Goal: Check status: Check status

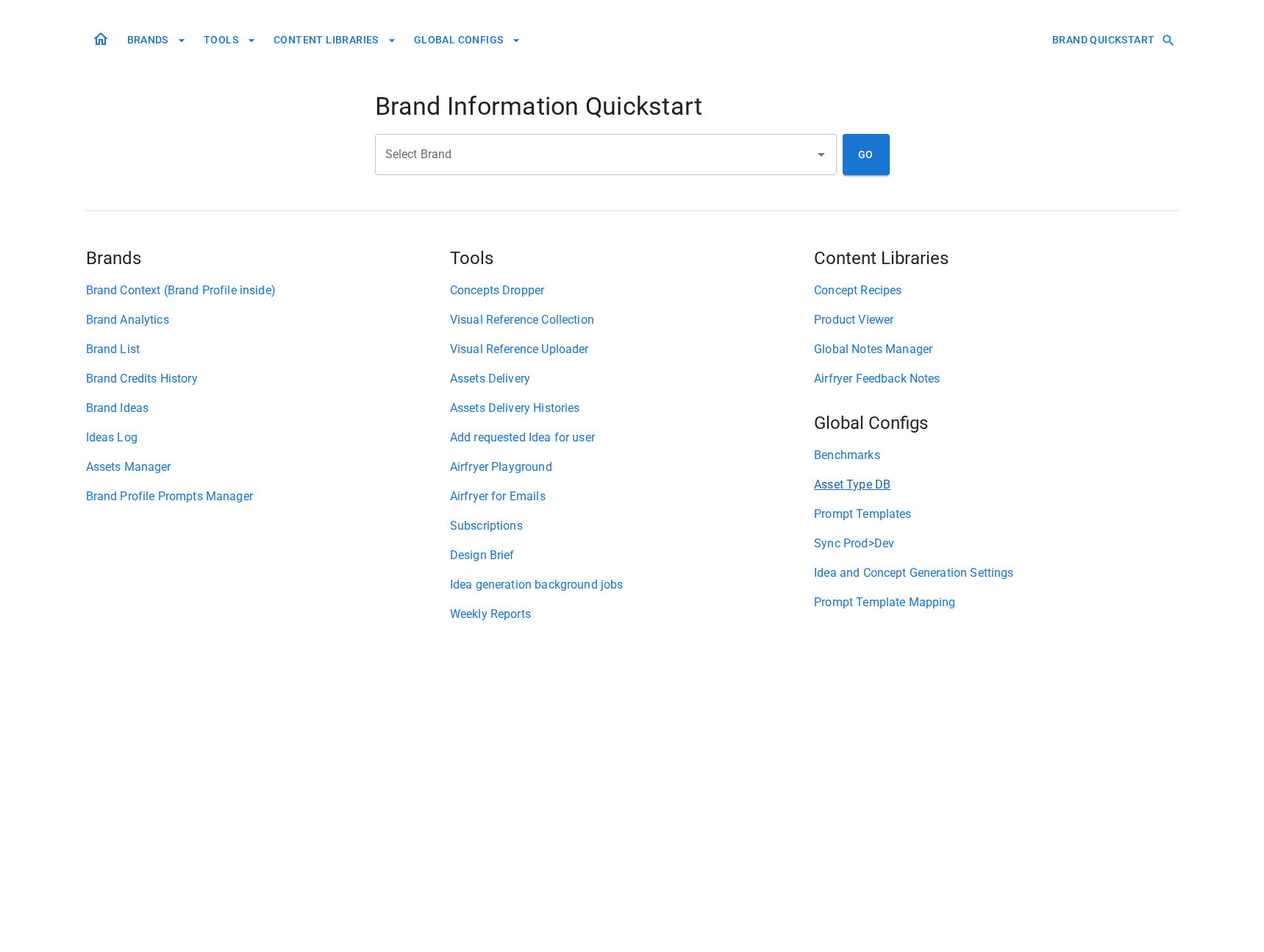
click at [866, 480] on link "Asset Type DB" at bounding box center [996, 485] width 364 height 17
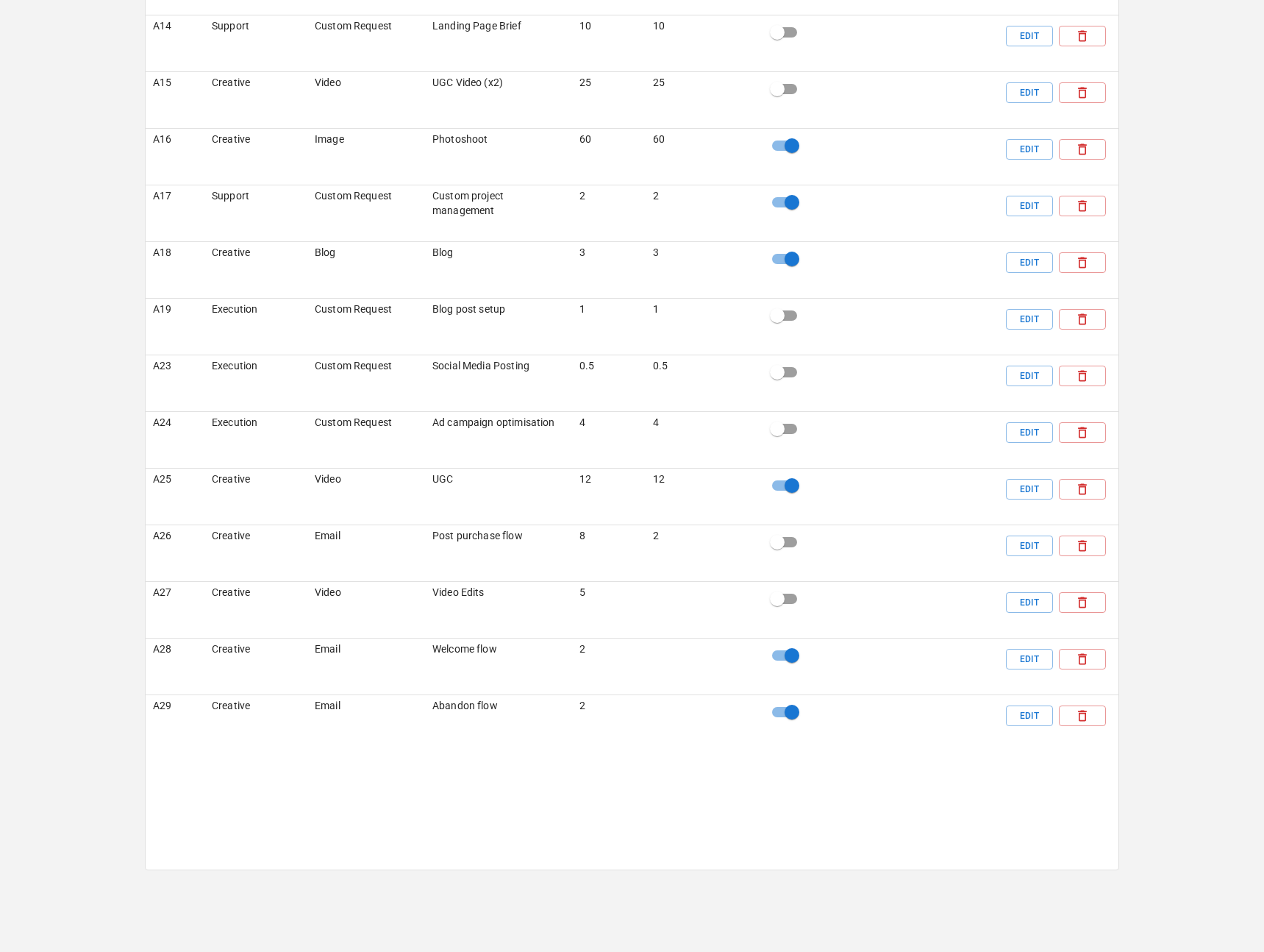
scroll to position [2119, 0]
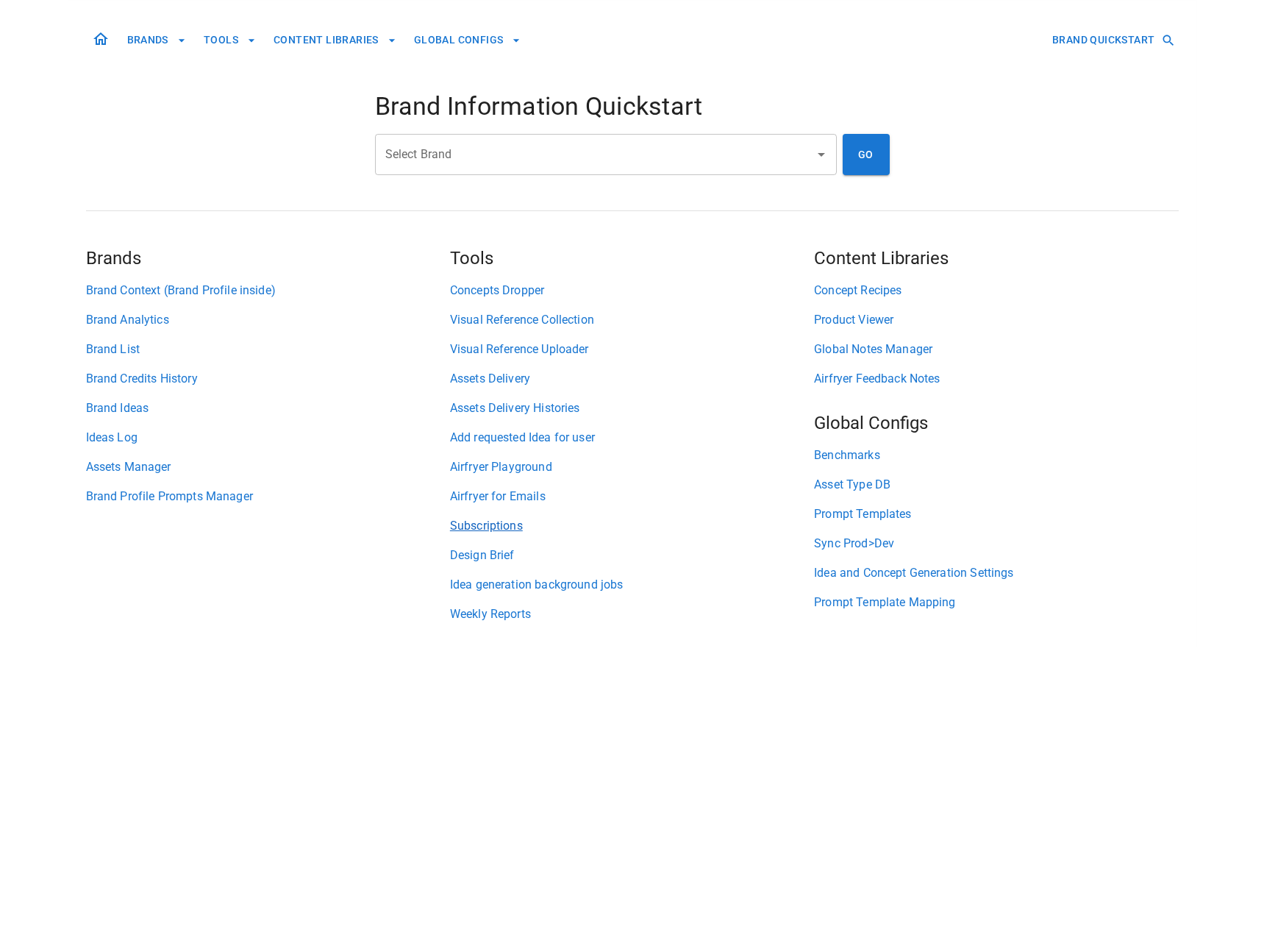
click at [511, 520] on link "Subscriptions" at bounding box center [632, 526] width 364 height 17
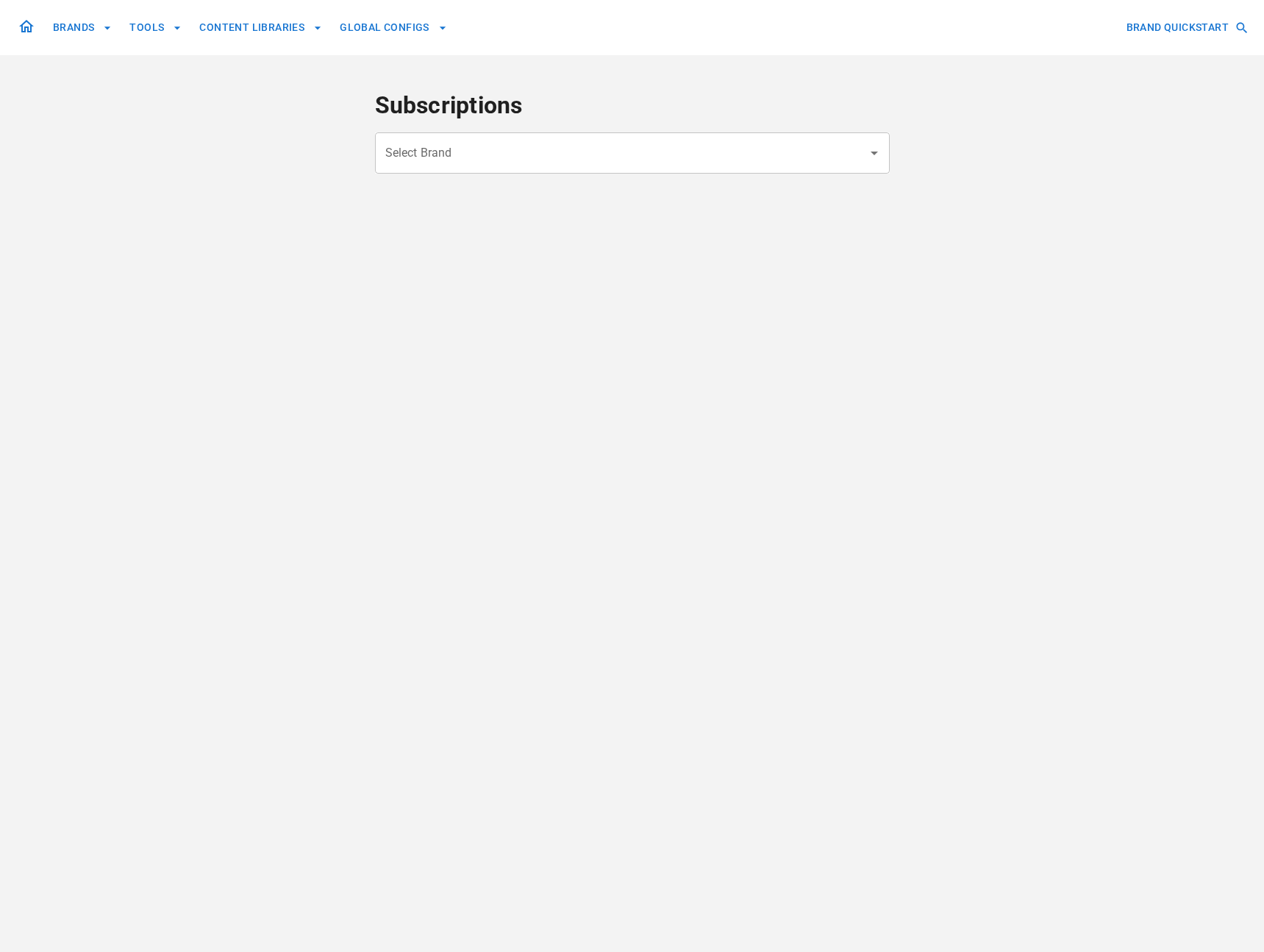
click at [557, 169] on div "Select Brand" at bounding box center [632, 153] width 515 height 42
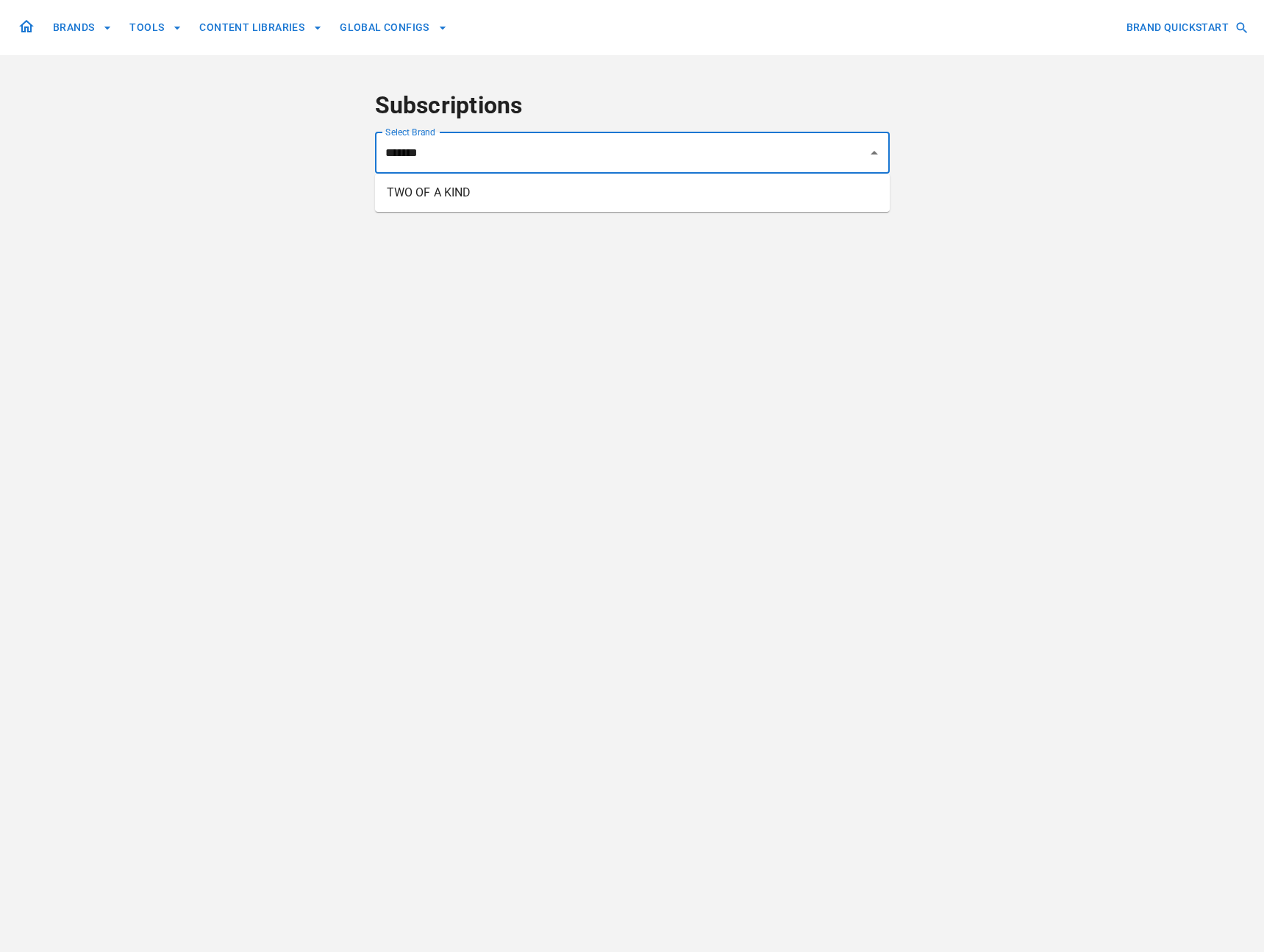
click at [477, 192] on li "TWO OF A KIND" at bounding box center [632, 192] width 515 height 26
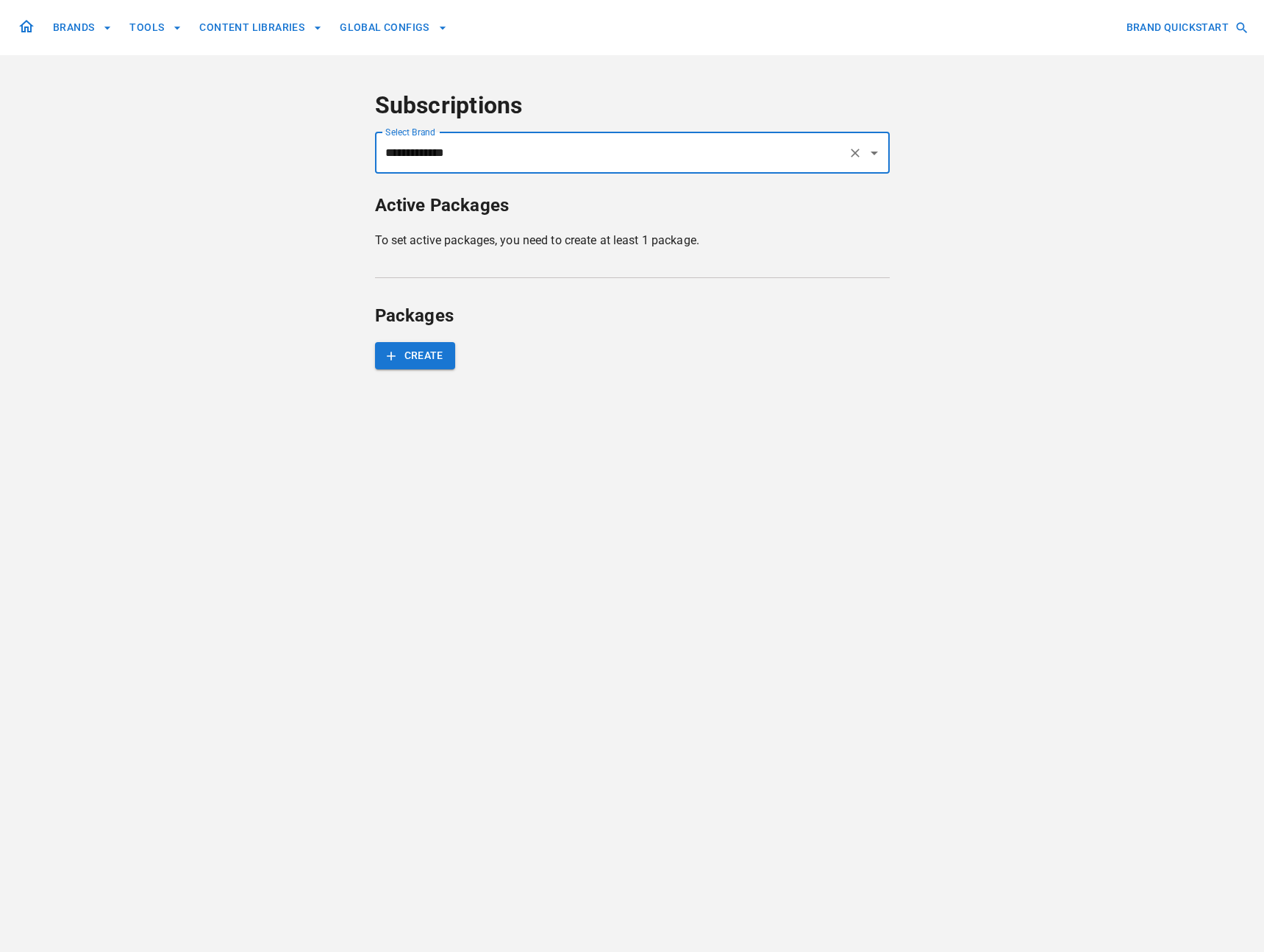
type input "**********"
click at [318, 255] on div "**********" at bounding box center [632, 476] width 1264 height 952
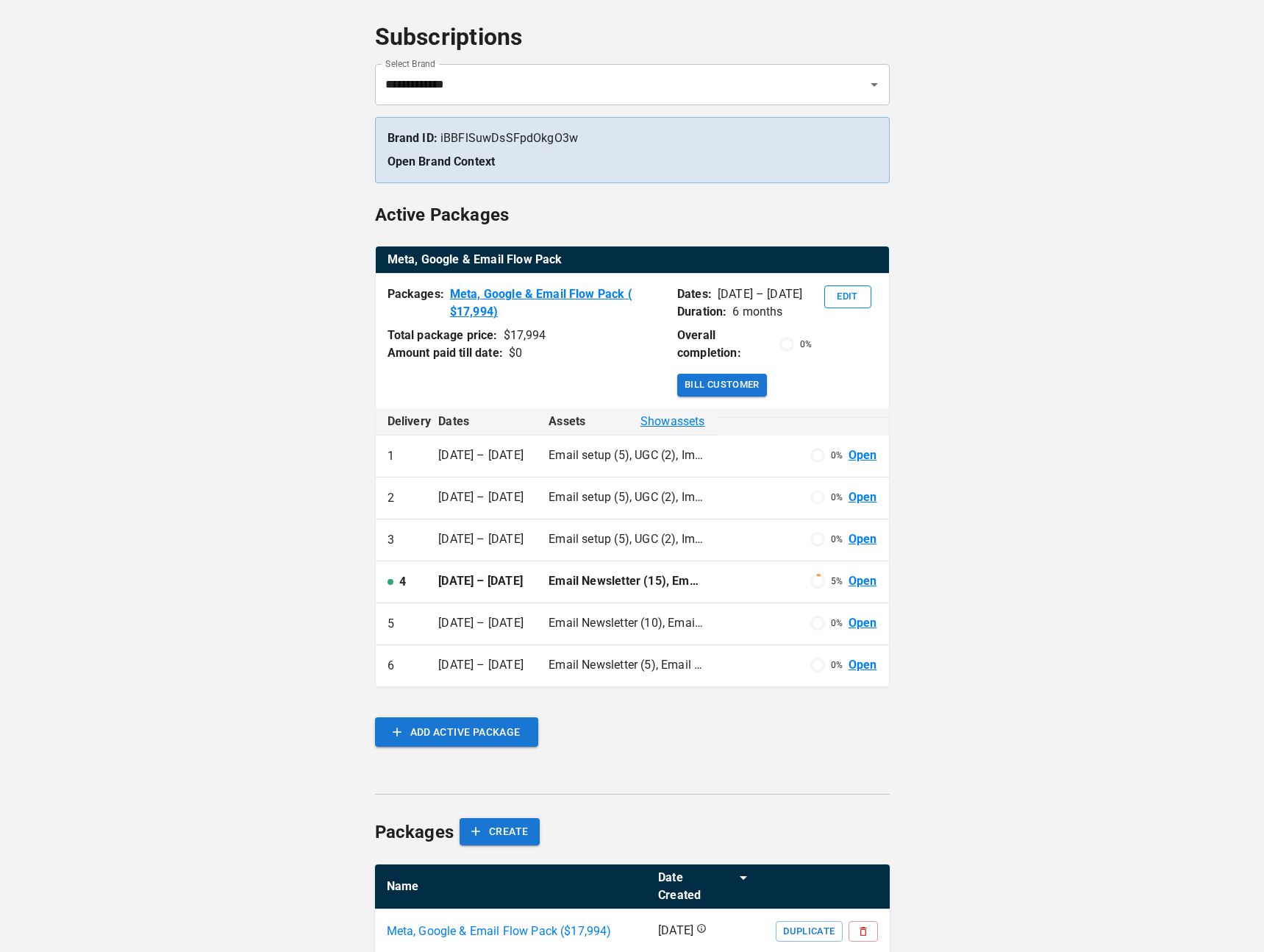
scroll to position [74, 0]
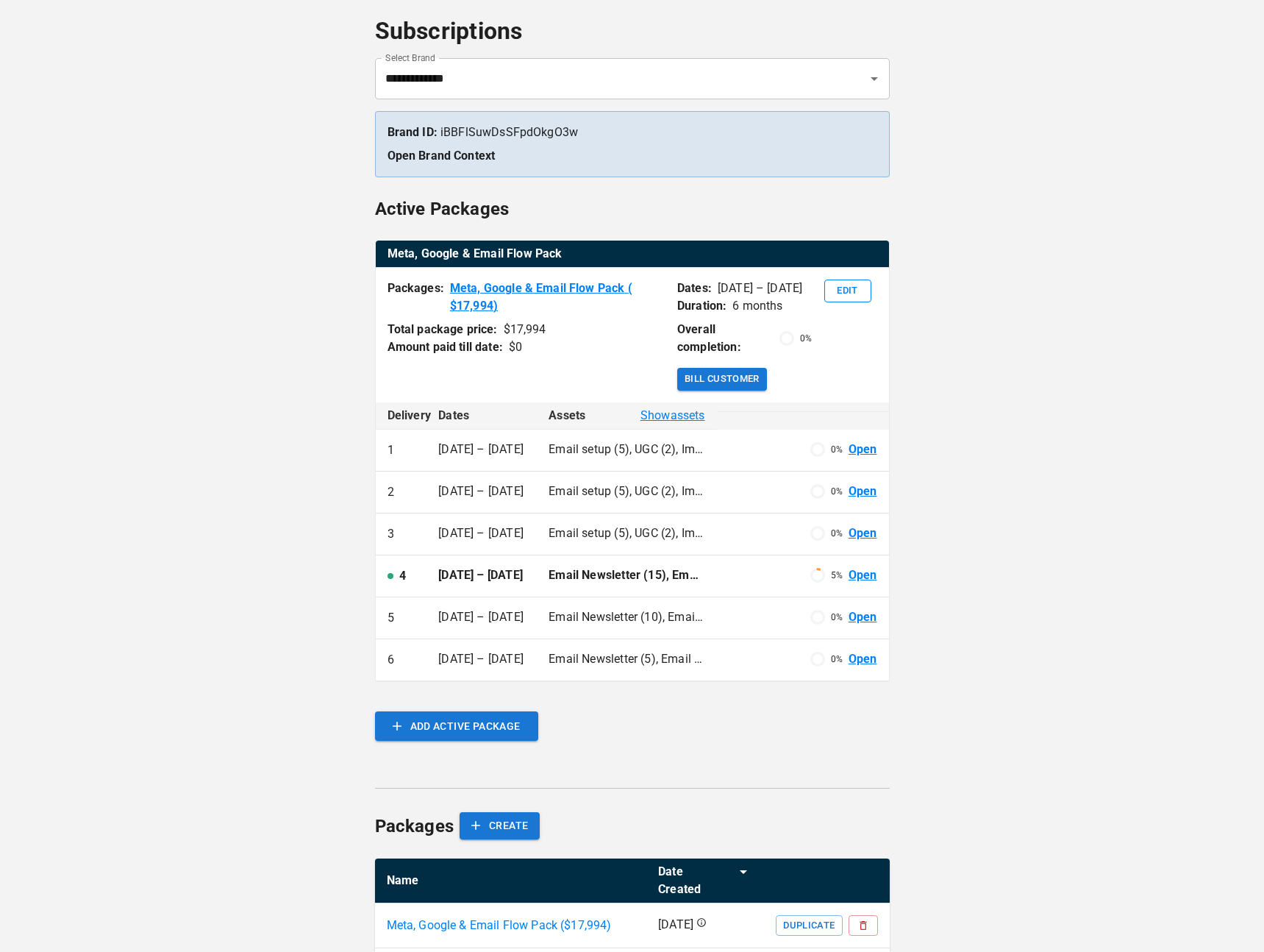
click at [860, 574] on link "Open" at bounding box center [863, 575] width 29 height 17
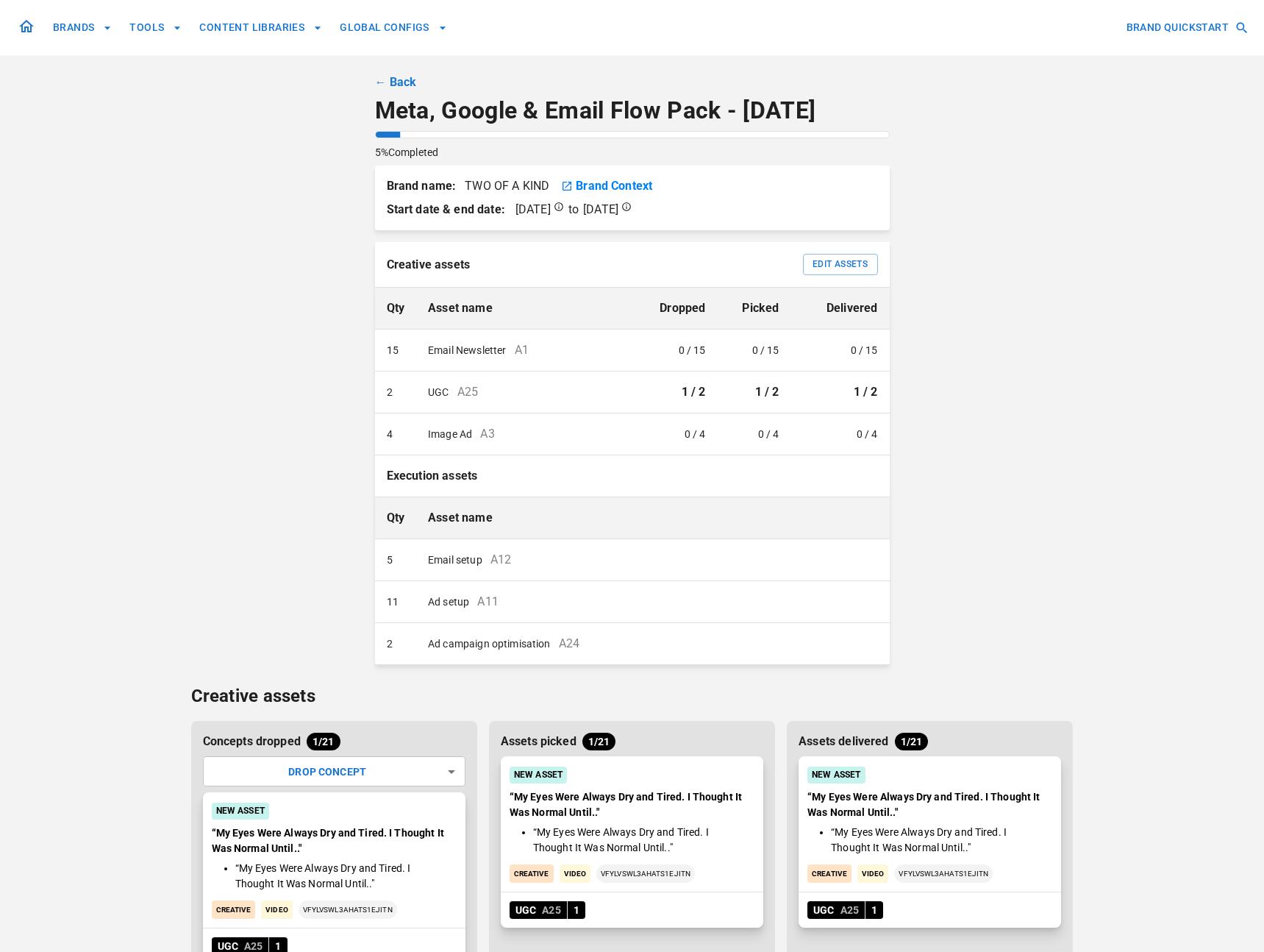
click at [1057, 597] on div "BRANDS TOOLS CONTENT LIBRARIES GLOBAL CONFIGS BRAND QUICKSTART ← Back Meta, Goo…" at bounding box center [632, 528] width 883 height 1057
click at [1154, 681] on div "BRANDS TOOLS CONTENT LIBRARIES GLOBAL CONFIGS BRAND QUICKSTART ← Back Meta, Goo…" at bounding box center [632, 528] width 1264 height 1057
click at [1141, 701] on div "BRANDS TOOLS CONTENT LIBRARIES GLOBAL CONFIGS BRAND QUICKSTART ← Back Meta, Goo…" at bounding box center [632, 528] width 1264 height 1057
click at [1070, 489] on div "BRANDS TOOLS CONTENT LIBRARIES GLOBAL CONFIGS BRAND QUICKSTART ← Back Meta, Goo…" at bounding box center [632, 528] width 883 height 1057
click at [959, 369] on div "BRANDS TOOLS CONTENT LIBRARIES GLOBAL CONFIGS BRAND QUICKSTART ← Back Meta, Goo…" at bounding box center [632, 528] width 883 height 1057
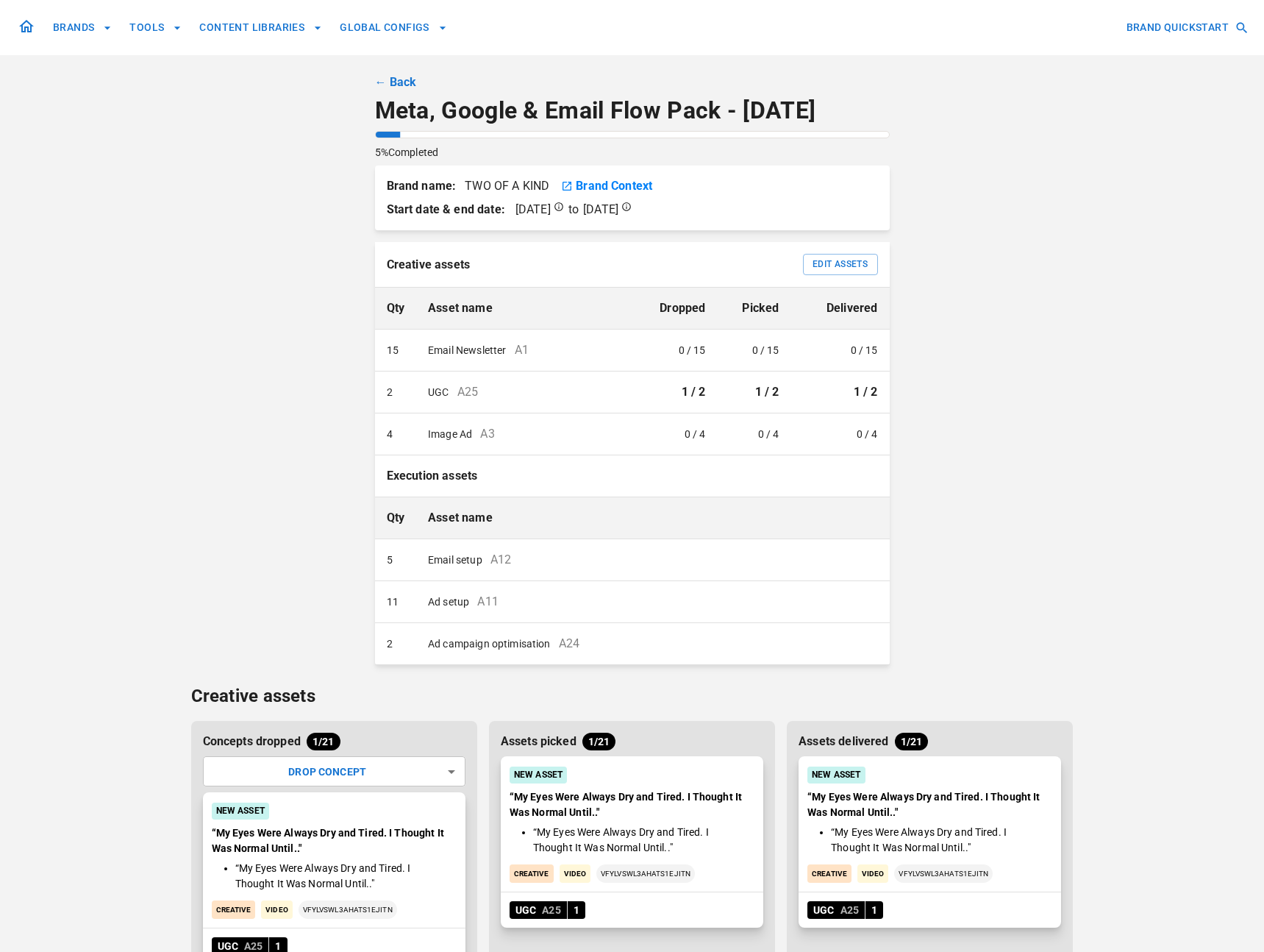
click at [695, 353] on td "0 / 15" at bounding box center [683, 350] width 70 height 42
click at [874, 352] on td "0 / 15" at bounding box center [841, 350] width 98 height 42
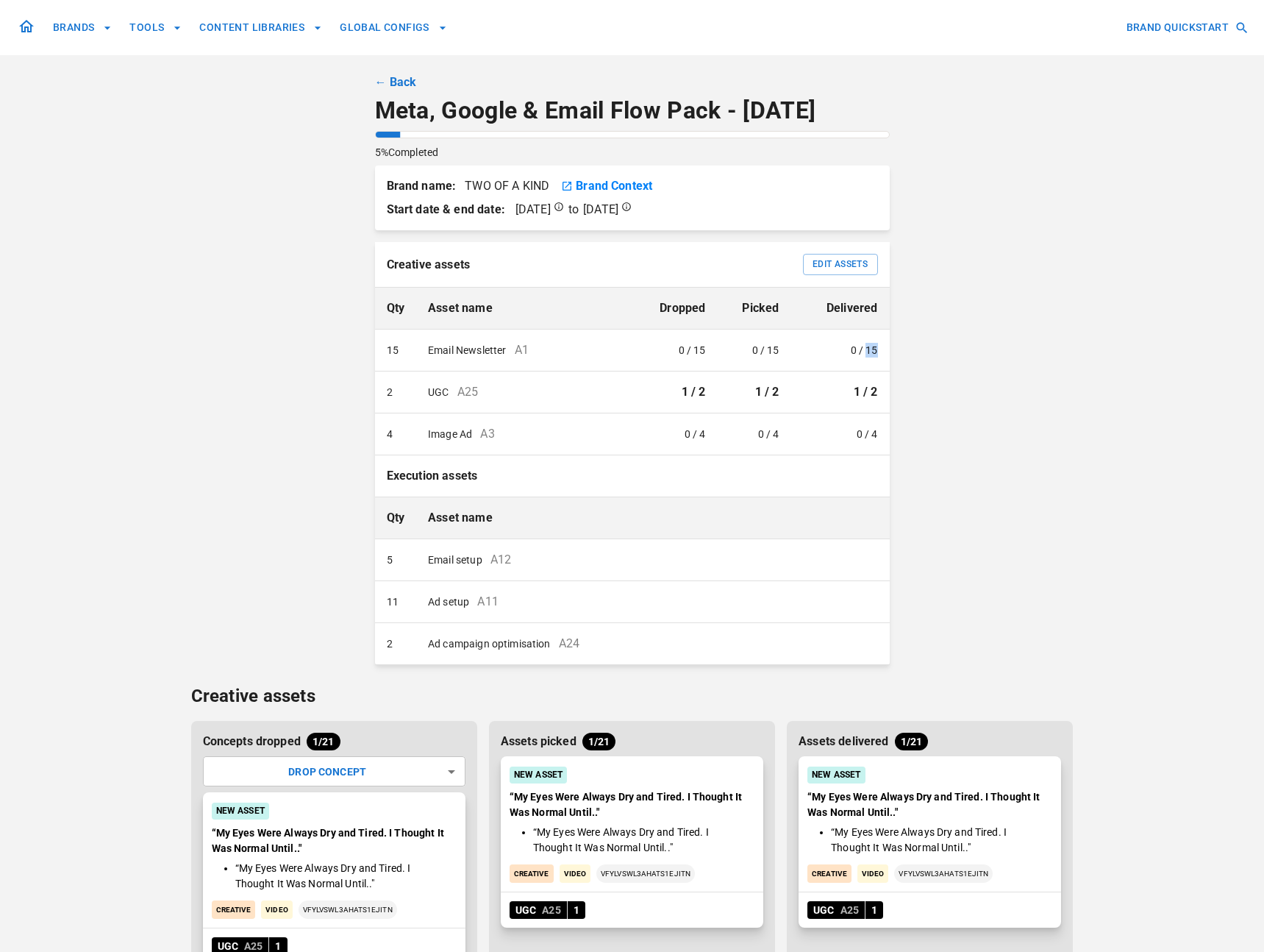
click at [874, 352] on td "0 / 15" at bounding box center [841, 350] width 98 height 42
click at [938, 405] on div "BRANDS TOOLS CONTENT LIBRARIES GLOBAL CONFIGS BRAND QUICKSTART ← Back Meta, Goo…" at bounding box center [632, 528] width 883 height 1057
